Goal: Information Seeking & Learning: Learn about a topic

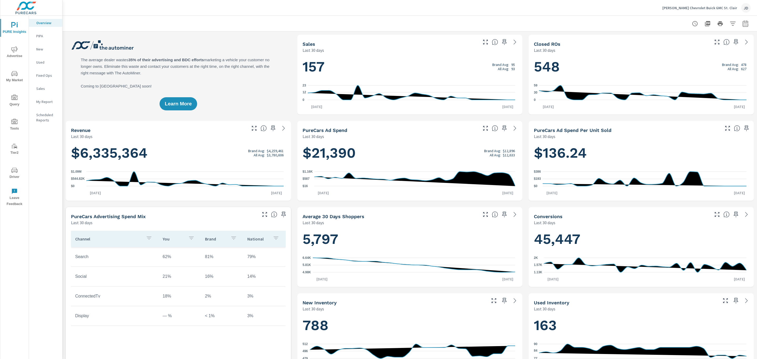
click at [200, 74] on div "Learn More" at bounding box center [178, 75] width 225 height 80
click at [144, 58] on div "Learn More" at bounding box center [178, 75] width 225 height 80
click at [15, 79] on span "My Market" at bounding box center [14, 76] width 25 height 13
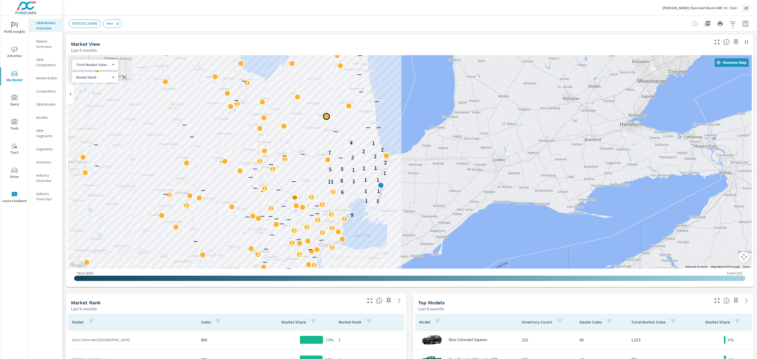
drag, startPoint x: 317, startPoint y: 62, endPoint x: 321, endPoint y: 131, distance: 68.7
click at [321, 131] on div "— 2 — — — — — — — — 2 — — — 3 2 — — 2 2 — — — — 2 2 2 2 — 2 — 2 — — — — 9 — 2 —…" at bounding box center [410, 162] width 684 height 214
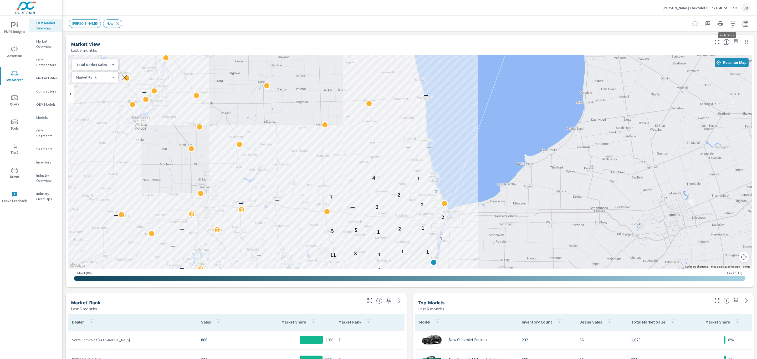
click at [730, 23] on icon "button" at bounding box center [733, 24] width 6 height 6
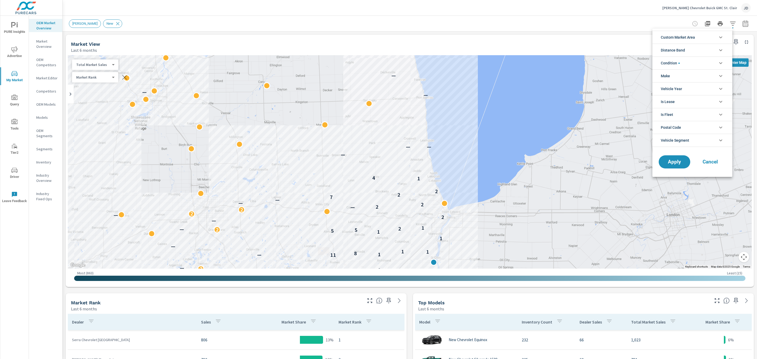
drag, startPoint x: 15, startPoint y: 49, endPoint x: 15, endPoint y: 28, distance: 21.3
click at [15, 28] on div at bounding box center [378, 179] width 757 height 359
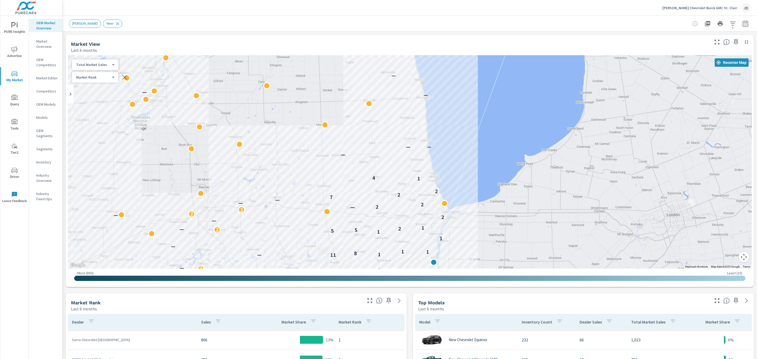
click at [207, 295] on div "Market Rank Last 6 months" at bounding box center [215, 303] width 298 height 19
click at [730, 25] on icon "button" at bounding box center [733, 24] width 6 height 6
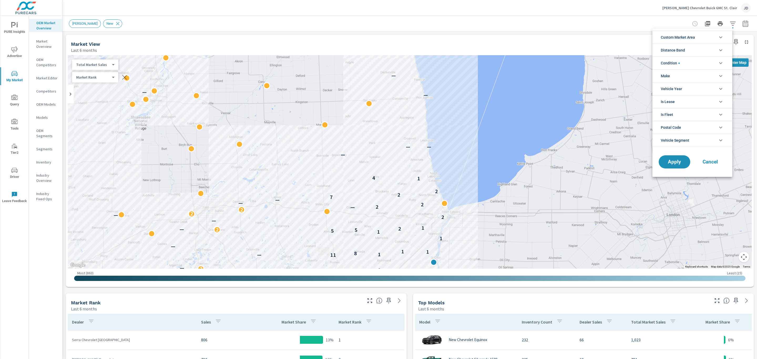
click at [708, 38] on li "Custom Market Area" at bounding box center [693, 37] width 80 height 13
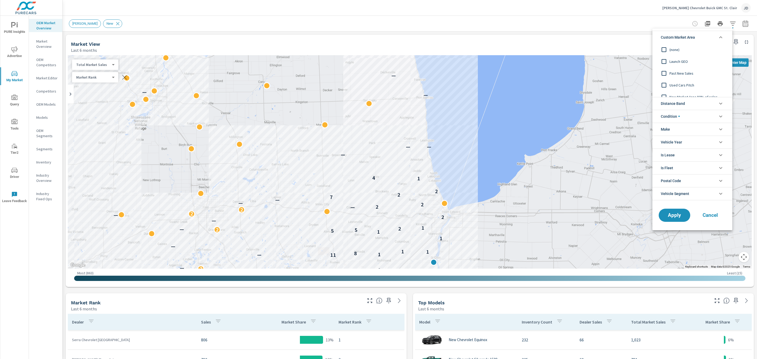
click at [663, 60] on input "filter options" at bounding box center [664, 61] width 11 height 11
click at [677, 209] on button "Apply" at bounding box center [675, 216] width 33 height 14
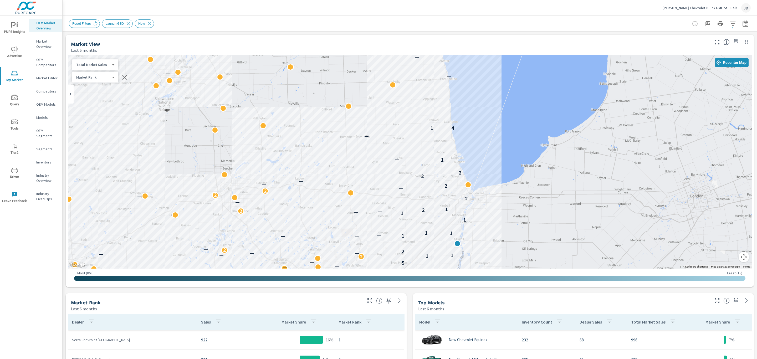
drag, startPoint x: 402, startPoint y: 243, endPoint x: 429, endPoint y: 216, distance: 38.9
click at [429, 216] on div "— — — — — — — — 2 — — — 2 — — — — — — — — — — — — — — — — — — — — — — — — 2 — —…" at bounding box center [410, 162] width 684 height 214
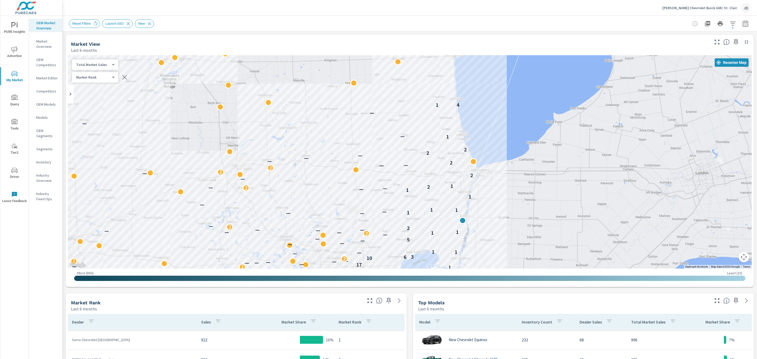
drag, startPoint x: 493, startPoint y: 133, endPoint x: 498, endPoint y: 107, distance: 26.3
click at [498, 107] on div "— — — — — 2 — — — 2 — — — — — — — — — — — — — — — — — — — — — — — — 2 — — — — —…" at bounding box center [410, 162] width 684 height 214
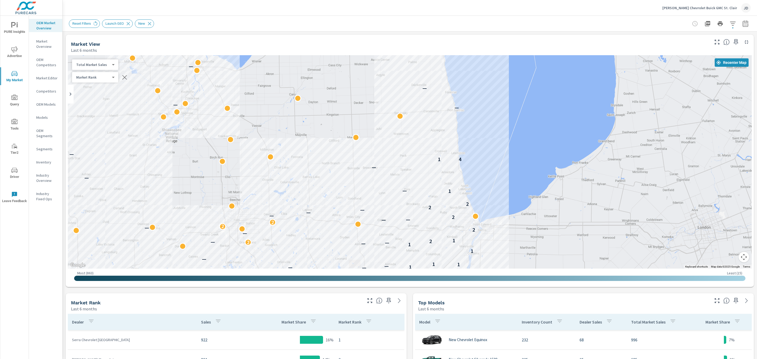
drag, startPoint x: 478, startPoint y: 78, endPoint x: 480, endPoint y: 134, distance: 56.1
click at [480, 134] on div "— — — — — — — — 2 — — — 2 — — — — — — — — — — — — — — — — — — — — — — — — 2 — —…" at bounding box center [410, 162] width 684 height 214
click at [730, 24] on icon "button" at bounding box center [733, 24] width 6 height 6
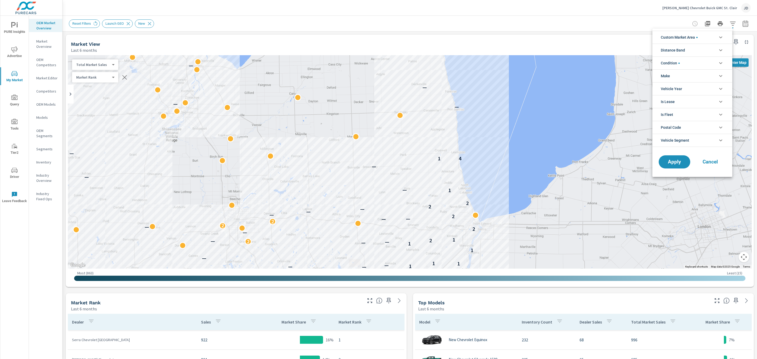
click at [716, 38] on li "Custom Market Area" at bounding box center [693, 37] width 80 height 13
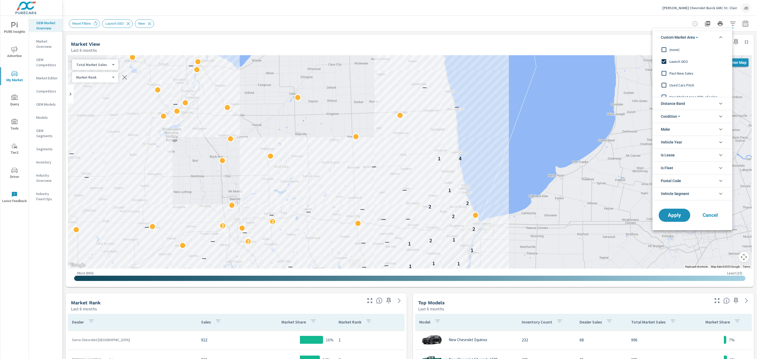
click at [664, 60] on input "filter options" at bounding box center [664, 61] width 11 height 11
click at [663, 47] on input "filter options" at bounding box center [664, 49] width 11 height 11
click at [671, 217] on span "Apply" at bounding box center [675, 215] width 22 height 5
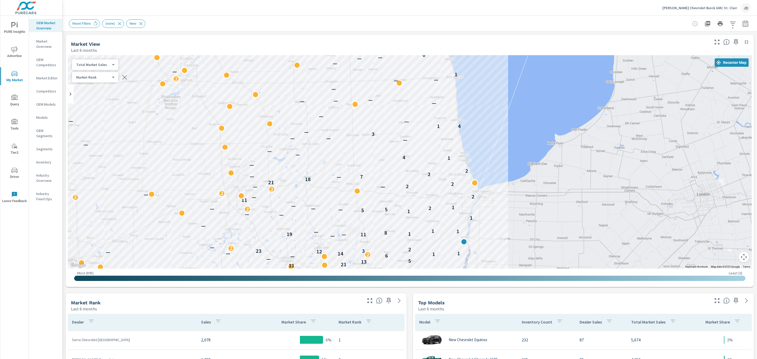
drag, startPoint x: 510, startPoint y: 161, endPoint x: 509, endPoint y: 120, distance: 41.3
click at [509, 120] on div "2 — — — — — 2 2 2 — 12 2 — 24 — — — — — — — — — — — — — 30 — — 8 — — — — — — — …" at bounding box center [410, 162] width 684 height 214
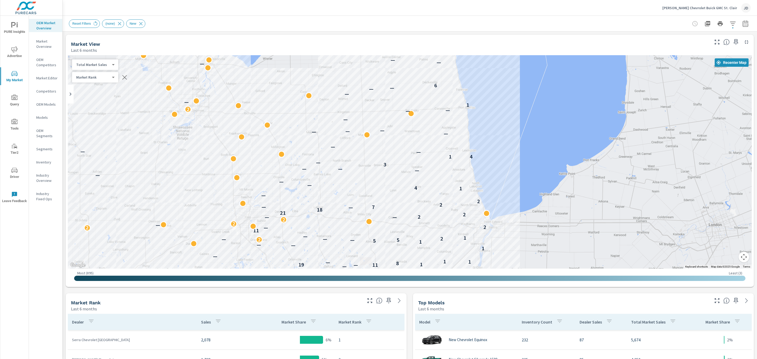
drag, startPoint x: 508, startPoint y: 134, endPoint x: 520, endPoint y: 166, distance: 34.4
click at [520, 166] on div "— 2 — — — — — 2 2 2 — 12 2 — 24 — — — — — — — — — — — — — 30 — — 8 — — — — — — …" at bounding box center [410, 162] width 684 height 214
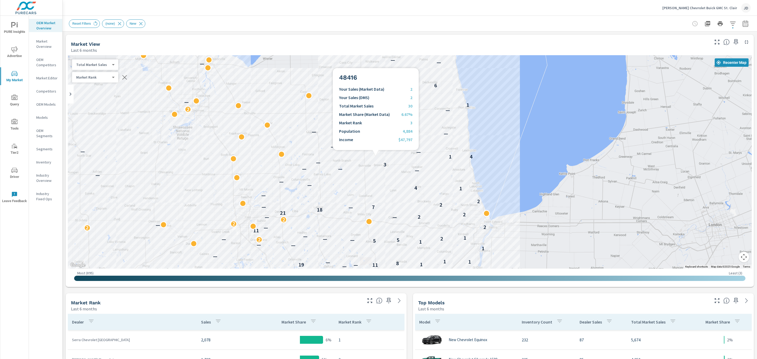
click at [376, 156] on div "— 2 — — — — — 2 2 2 — 12 2 — 24 — — — — — — — — — — — — — 30 — — 8 — — — — — — …" at bounding box center [410, 162] width 684 height 214
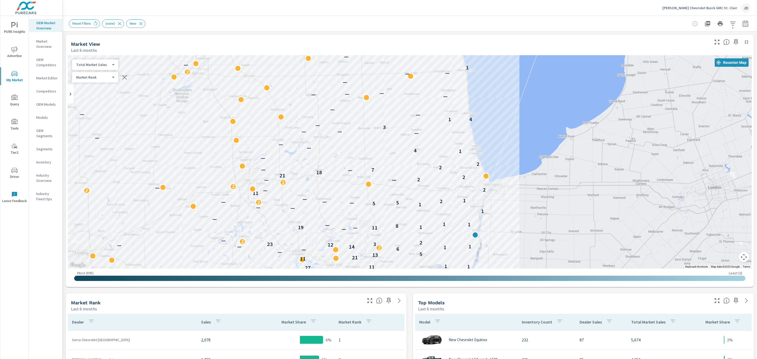
drag, startPoint x: 488, startPoint y: 123, endPoint x: 488, endPoint y: 82, distance: 40.5
click at [488, 82] on div "— — 25 — — — — — 2 — — — — — 2 2 2 — 12 2 — 24 — — — — — — — — — — — — — 30 — —…" at bounding box center [410, 162] width 684 height 214
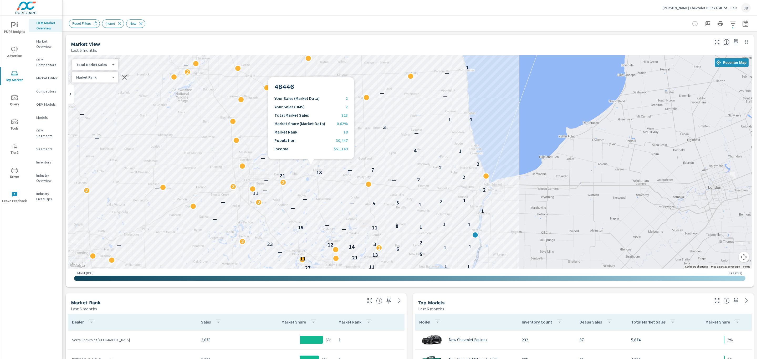
click at [311, 166] on div "— — 25 — — — — — 2 — — — — — 2 2 2 — 12 2 — 24 — — — — — — — — — — — — — 30 — —…" at bounding box center [410, 162] width 684 height 214
